Goal: Entertainment & Leisure: Consume media (video, audio)

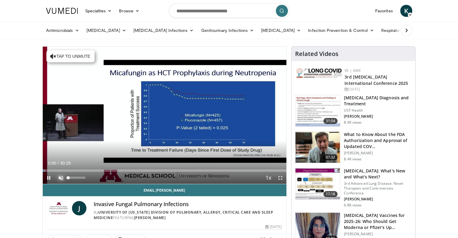
click at [59, 177] on span "Video Player" at bounding box center [61, 178] width 12 height 12
click at [74, 179] on div "Volume Level" at bounding box center [71, 178] width 6 height 2
click at [76, 180] on div "44%" at bounding box center [77, 178] width 21 height 12
click at [76, 177] on div "Volume Level" at bounding box center [72, 178] width 8 height 2
click at [280, 176] on span "Video Player" at bounding box center [280, 178] width 12 height 12
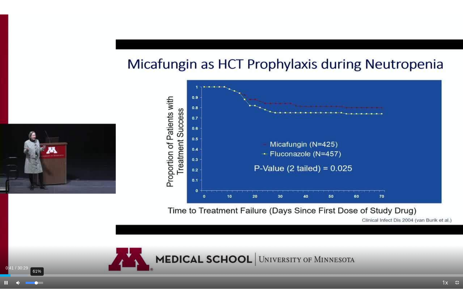
click at [36, 238] on div "Volume Level" at bounding box center [31, 283] width 11 height 2
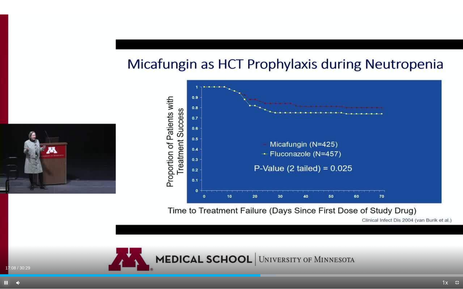
click at [4, 238] on span "Video Player" at bounding box center [6, 283] width 12 height 12
click at [6, 238] on span "Video Player" at bounding box center [6, 283] width 12 height 12
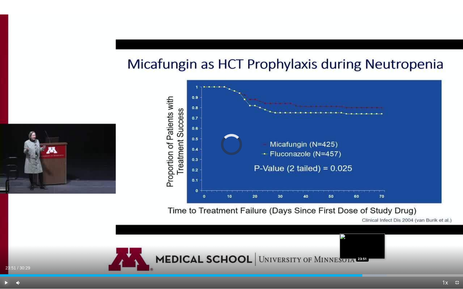
click at [362, 238] on div "23:51" at bounding box center [181, 275] width 362 height 2
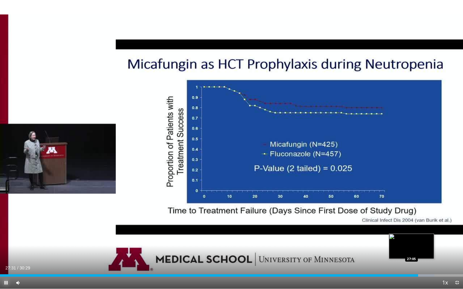
click at [411, 238] on div "27:32" at bounding box center [209, 275] width 418 height 2
click at [409, 238] on video-js "**********" at bounding box center [231, 144] width 463 height 289
